Goal: Task Accomplishment & Management: Use online tool/utility

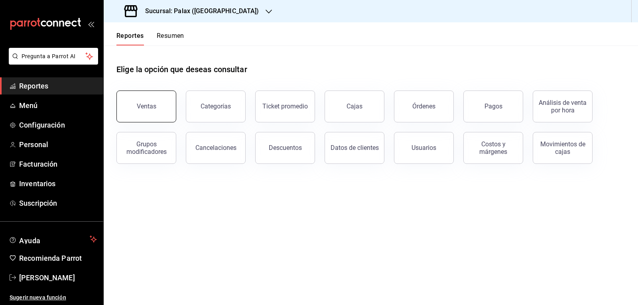
click at [150, 104] on div "Ventas" at bounding box center [147, 106] width 20 height 8
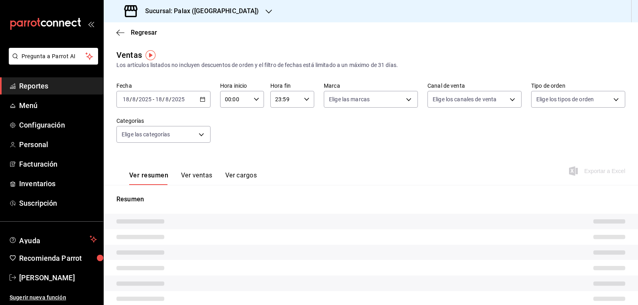
type input "07:00"
type input "15:00"
type input "PARROT,UBER_EATS,RAPPI,DIDI_FOOD,ONLINE"
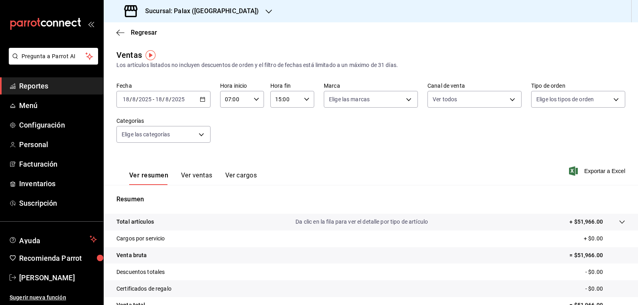
click at [203, 101] on icon "button" at bounding box center [203, 99] width 6 height 6
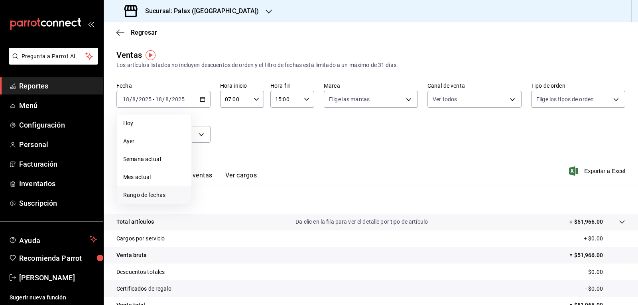
click at [157, 196] on span "Rango de fechas" at bounding box center [154, 195] width 62 height 8
click at [417, 151] on div "Fecha [DATE] [DATE] - [DATE] [DATE] [DATE] [DATE] Semana actual Mes actual [GEO…" at bounding box center [370, 117] width 509 height 70
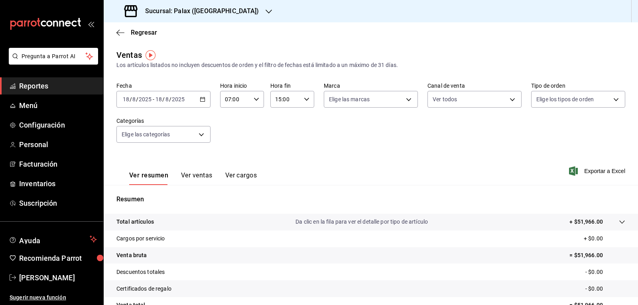
click at [254, 97] on icon "button" at bounding box center [257, 99] width 6 height 6
click at [233, 152] on span "15" at bounding box center [229, 153] width 9 height 6
type input "15:00"
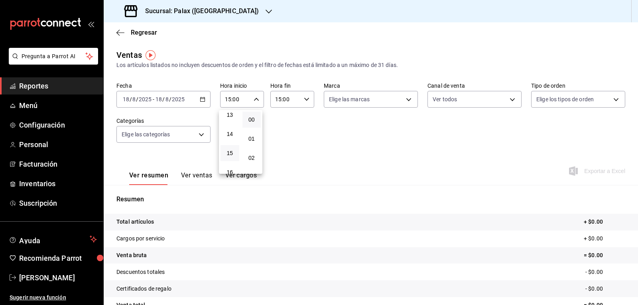
click at [305, 99] on div at bounding box center [319, 152] width 638 height 305
click at [304, 101] on icon "button" at bounding box center [307, 99] width 6 height 6
click at [276, 162] on span "23" at bounding box center [279, 164] width 9 height 6
type input "23:00"
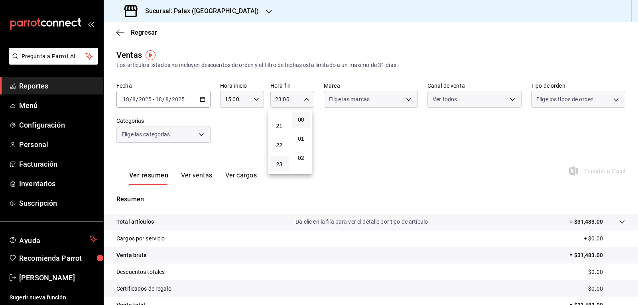
click at [403, 101] on div at bounding box center [319, 152] width 638 height 305
click at [403, 101] on div "00 01 02 03 04 05 06 07 08 09 10 11 12 13 14 15 16 17 18 19 20 21 22 23 00 01 0…" at bounding box center [319, 153] width 638 height 303
click at [403, 101] on body "Pregunta a Parrot AI Reportes Menú Configuración Personal Facturación Inventari…" at bounding box center [319, 152] width 638 height 305
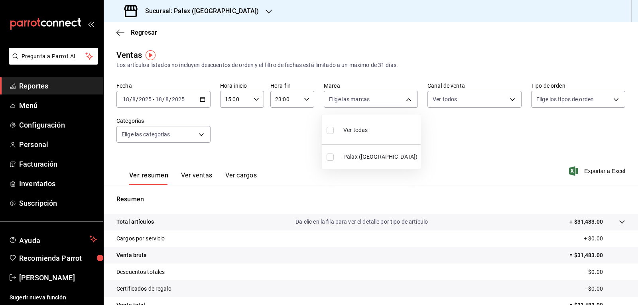
click at [329, 132] on input "checkbox" at bounding box center [329, 130] width 7 height 7
checkbox input "true"
type input "8510d572-c45f-4696-9a08-afbf2d111022"
checkbox input "true"
click at [510, 100] on div at bounding box center [319, 152] width 638 height 305
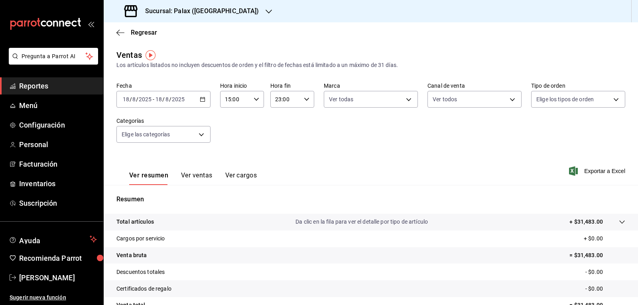
click at [510, 100] on body "Pregunta a Parrot AI Reportes Menú Configuración Personal Facturación Inventari…" at bounding box center [319, 152] width 638 height 305
click at [610, 98] on div at bounding box center [319, 152] width 638 height 305
click at [610, 98] on body "Pregunta a Parrot AI Reportes Menú Configuración Personal Facturación Inventari…" at bounding box center [319, 152] width 638 height 305
click at [534, 132] on input "checkbox" at bounding box center [534, 130] width 7 height 7
checkbox input "true"
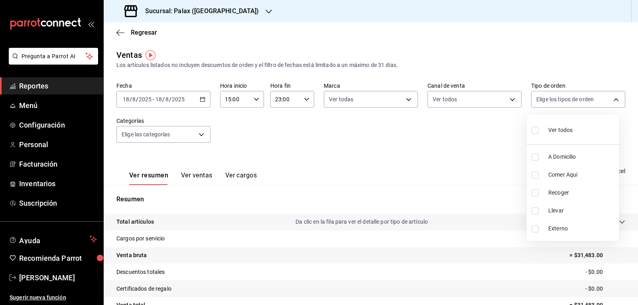
type input "6d325fbd-53e7-4f6b-8d89-6356796c0e8d,b8c2ff7f-0c1f-4fef-80cf-bc155c6bbc3b,a732b…"
checkbox input "true"
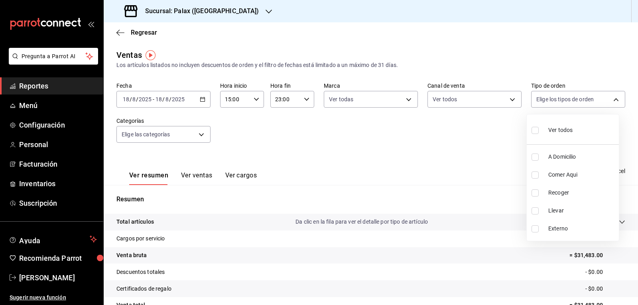
checkbox input "true"
click at [201, 132] on div at bounding box center [319, 152] width 638 height 305
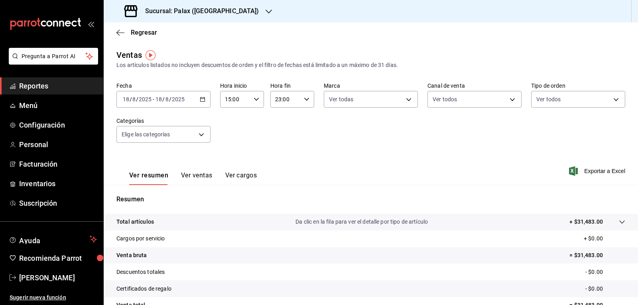
click at [201, 132] on body "Pregunta a Parrot AI Reportes Menú Configuración Personal Facturación Inventari…" at bounding box center [319, 152] width 638 height 305
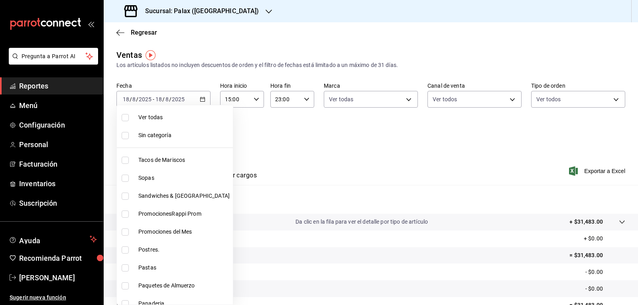
click at [126, 251] on input "checkbox" at bounding box center [125, 249] width 7 height 7
checkbox input "true"
type input "5f074bd3-619d-4e10-94fa-620713841d38"
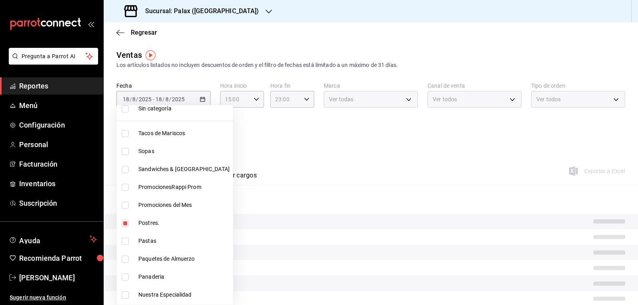
scroll to position [40, 0]
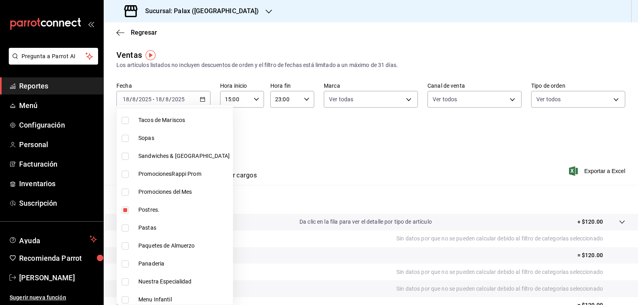
click at [126, 264] on input "checkbox" at bounding box center [125, 263] width 7 height 7
checkbox input "true"
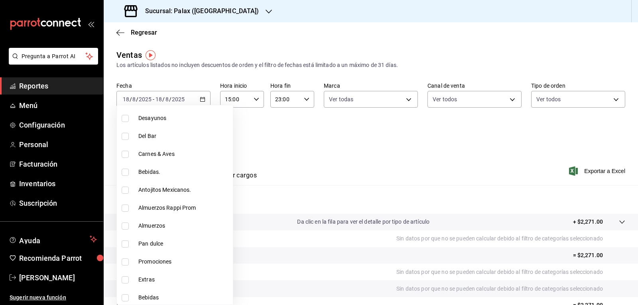
scroll to position [319, 0]
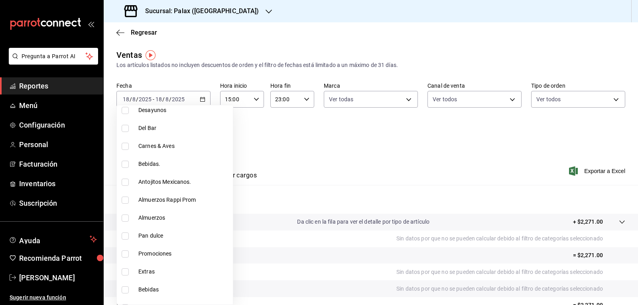
click at [121, 232] on li "Pan dulce" at bounding box center [175, 236] width 116 height 18
type input "5f074bd3-619d-4e10-94fa-620713841d38,90d14028-a2c9-4fb8-b762-41d9ea373592,a0032…"
checkbox input "true"
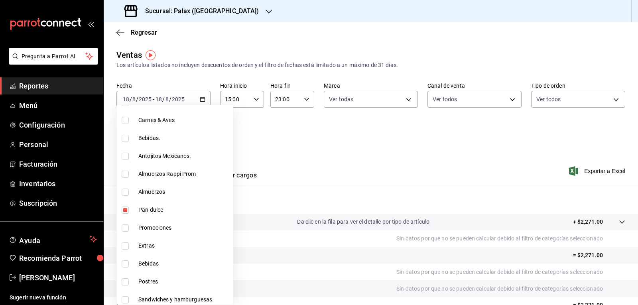
scroll to position [359, 0]
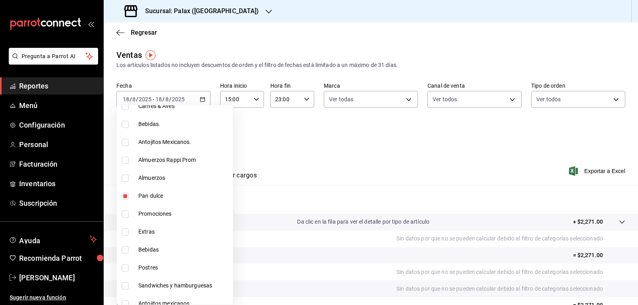
click at [127, 267] on input "checkbox" at bounding box center [125, 267] width 7 height 7
checkbox input "true"
type input "5f074bd3-619d-4e10-94fa-620713841d38,90d14028-a2c9-4fb8-b762-41d9ea373592,a0032…"
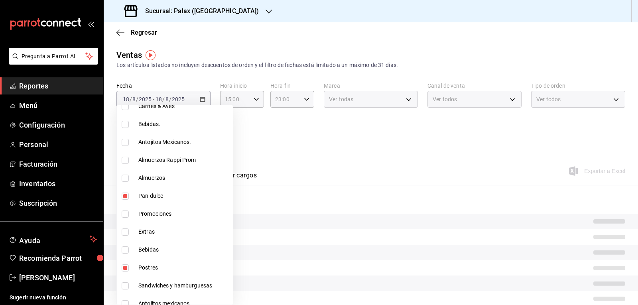
click at [319, 128] on div at bounding box center [319, 152] width 638 height 305
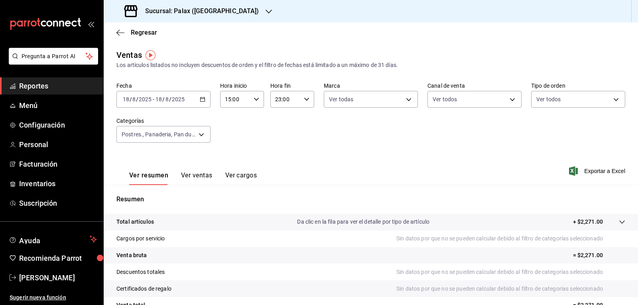
click at [207, 172] on button "Ver ventas" at bounding box center [196, 178] width 31 height 14
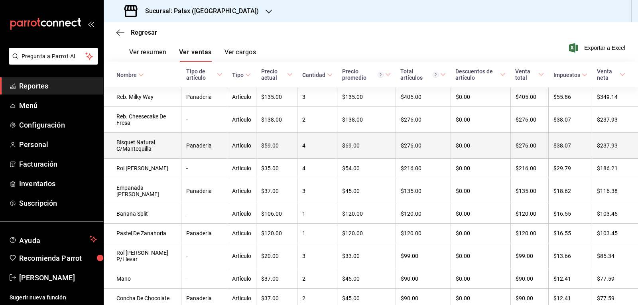
scroll to position [4, 0]
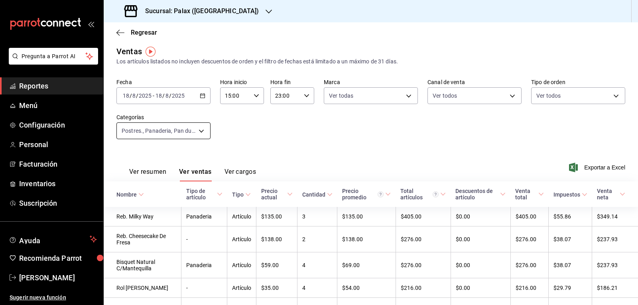
click at [199, 131] on body "Pregunta a Parrot AI Reportes Menú Configuración Personal Facturación Inventari…" at bounding box center [319, 152] width 638 height 305
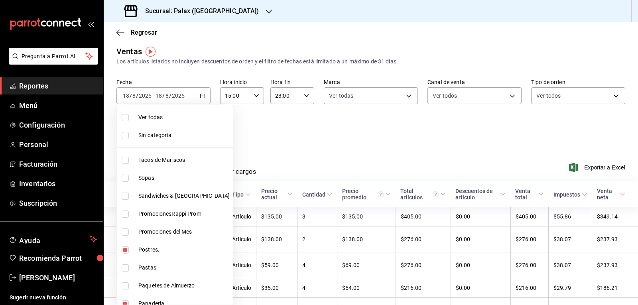
click at [127, 248] on input "checkbox" at bounding box center [125, 249] width 7 height 7
checkbox input "false"
type input "90d14028-a2c9-4fb8-b762-41d9ea373592,a0032ace-f936-4bce-ae72-52a9a3fd0e48,4f2f0…"
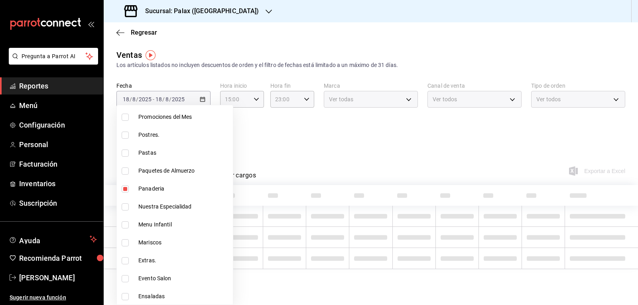
scroll to position [120, 0]
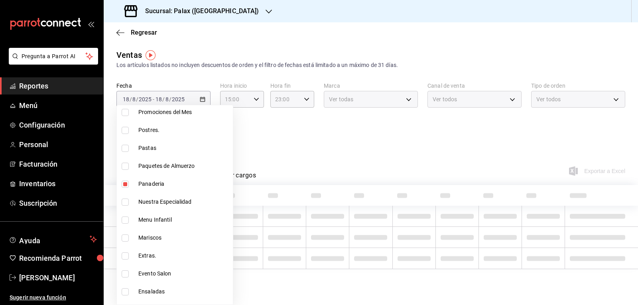
click at [125, 185] on input "checkbox" at bounding box center [125, 184] width 7 height 7
checkbox input "false"
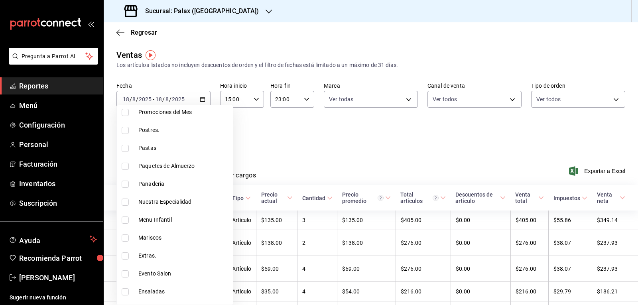
type input "a0032ace-f936-4bce-ae72-52a9a3fd0e48,4f2f0c23-db3d-4db8-ae30-dd709ccfaad2"
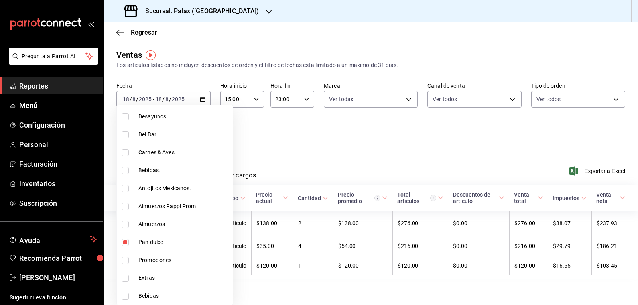
scroll to position [319, 0]
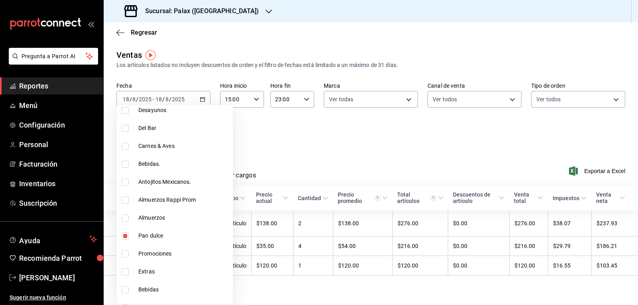
click at [126, 184] on input "checkbox" at bounding box center [125, 182] width 7 height 7
checkbox input "true"
type input "a0032ace-f936-4bce-ae72-52a9a3fd0e48,4f2f0c23-db3d-4db8-ae30-dd709ccfaad2,835ba…"
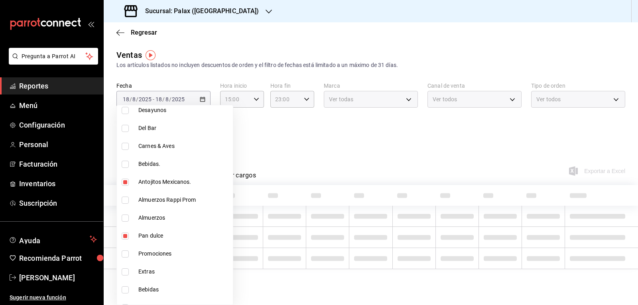
click at [126, 236] on input "checkbox" at bounding box center [125, 235] width 7 height 7
checkbox input "false"
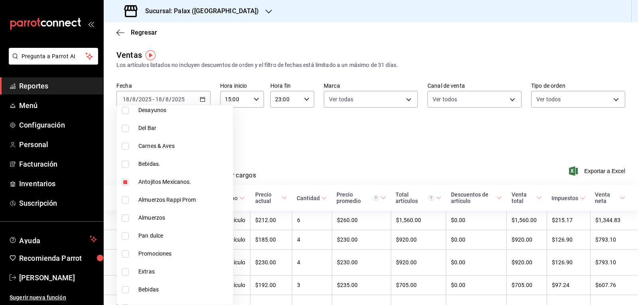
type input "4f2f0c23-db3d-4db8-ae30-dd709ccfaad2,835bae4d-00d1-4292-acff-d249e8f21cd4"
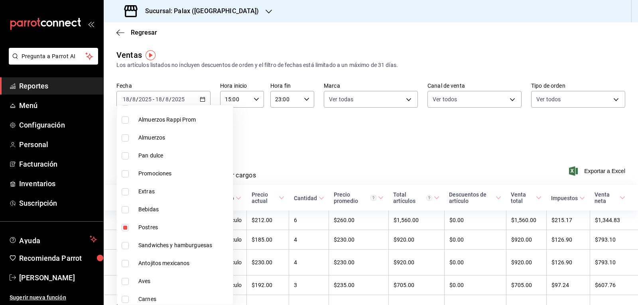
scroll to position [438, 0]
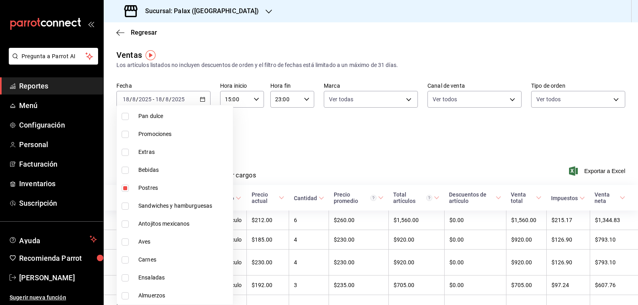
click at [124, 190] on input "checkbox" at bounding box center [125, 188] width 7 height 7
checkbox input "false"
type input "835bae4d-00d1-4292-acff-d249e8f21cd4"
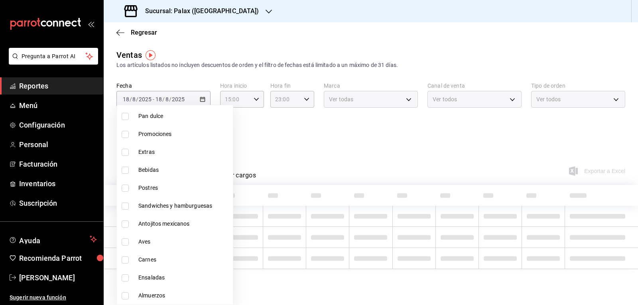
drag, startPoint x: 271, startPoint y: 140, endPoint x: 233, endPoint y: 179, distance: 54.7
click at [271, 139] on div at bounding box center [319, 152] width 638 height 305
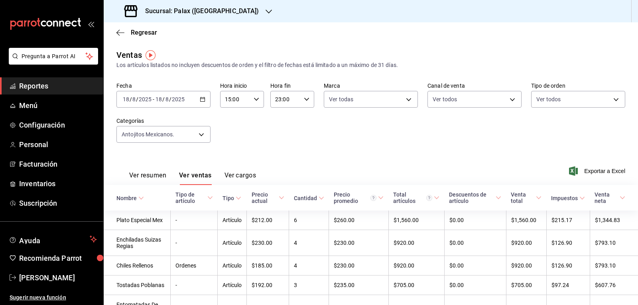
click at [201, 177] on button "Ver ventas" at bounding box center [195, 178] width 33 height 14
click at [201, 138] on body "Pregunta a Parrot AI Reportes Menú Configuración Personal Facturación Inventari…" at bounding box center [319, 152] width 638 height 305
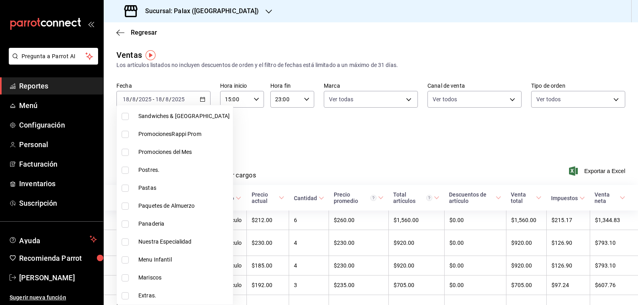
scroll to position [239, 0]
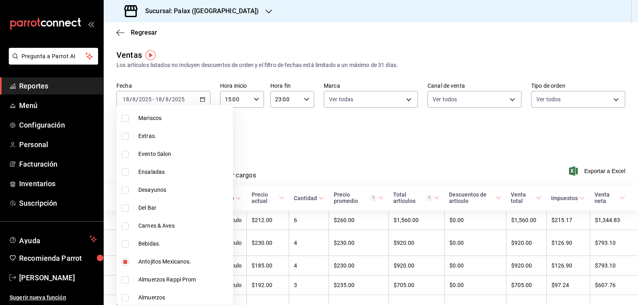
drag, startPoint x: 126, startPoint y: 262, endPoint x: 123, endPoint y: 203, distance: 59.1
click at [126, 261] on input "checkbox" at bounding box center [125, 261] width 7 height 7
checkbox input "false"
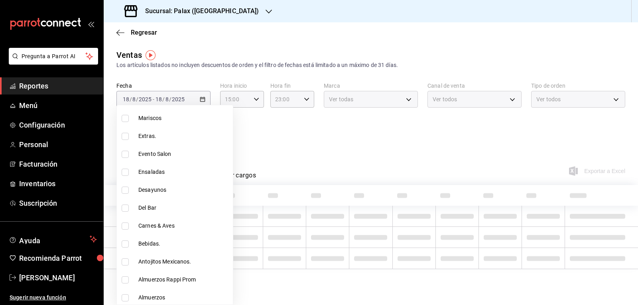
click at [123, 208] on input "checkbox" at bounding box center [125, 207] width 7 height 7
checkbox input "true"
type input "e5fa14e2-c7bb-4afd-b0cf-6d1a2447c4a1"
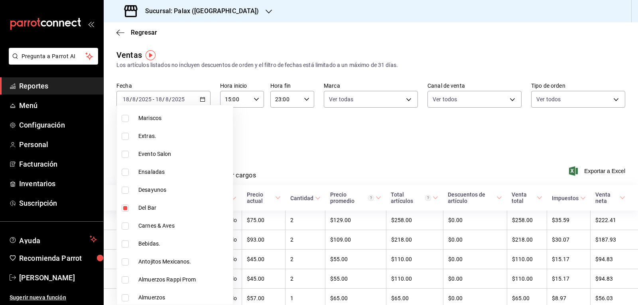
click at [122, 244] on input "checkbox" at bounding box center [125, 243] width 7 height 7
checkbox input "true"
type input "e5fa14e2-c7bb-4afd-b0cf-6d1a2447c4a1,4b82141e-e12f-4992-9202-ab169af21a46"
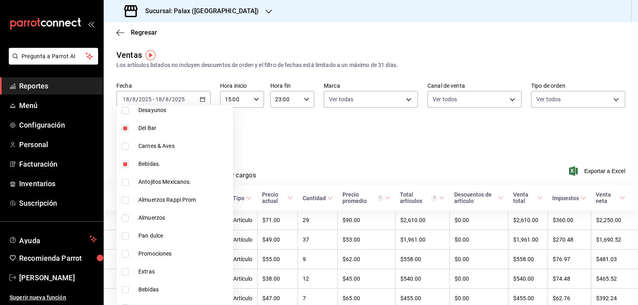
scroll to position [359, 0]
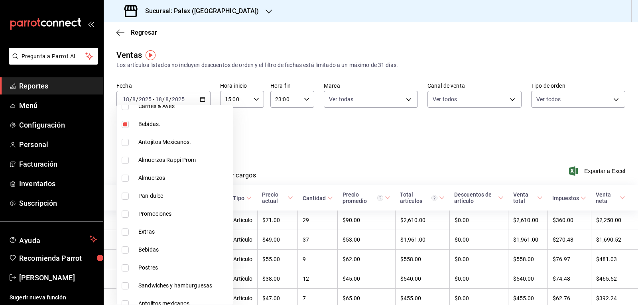
click at [124, 249] on input "checkbox" at bounding box center [125, 249] width 7 height 7
checkbox input "true"
type input "e5fa14e2-c7bb-4afd-b0cf-6d1a2447c4a1,4b82141e-e12f-4992-9202-ab169af21a46,298ad…"
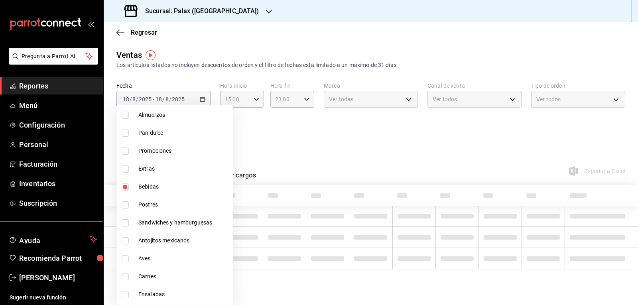
scroll to position [438, 0]
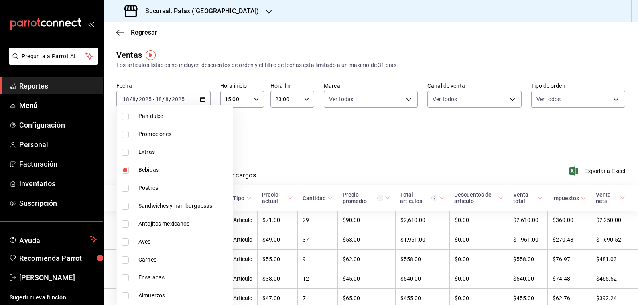
drag, startPoint x: 306, startPoint y: 138, endPoint x: 275, endPoint y: 138, distance: 30.7
click at [304, 138] on div at bounding box center [319, 152] width 638 height 305
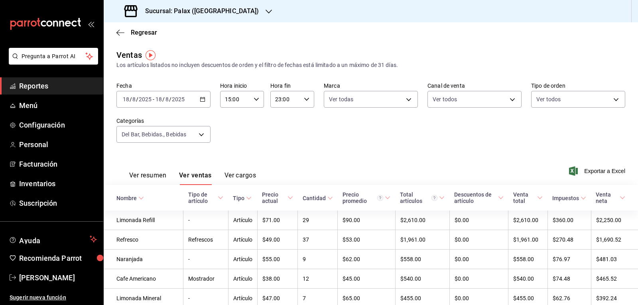
click at [207, 176] on button "Ver ventas" at bounding box center [195, 178] width 33 height 14
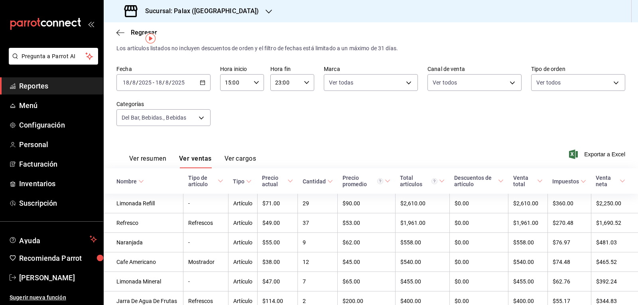
scroll to position [0, 0]
